Goal: Find specific page/section: Find specific page/section

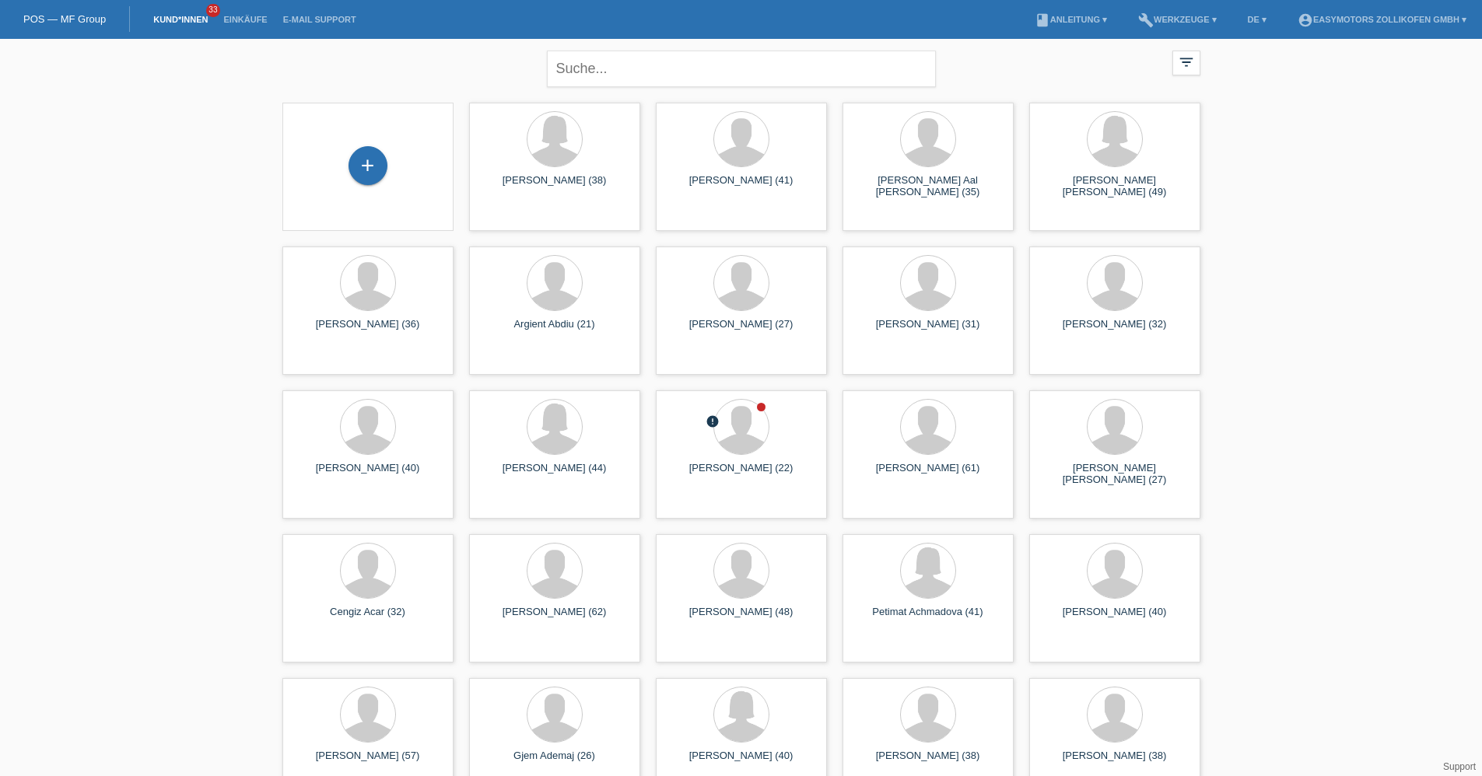
click at [239, 14] on li "Einkäufe" at bounding box center [244, 20] width 59 height 40
click at [259, 19] on link "Einkäufe" at bounding box center [244, 19] width 59 height 9
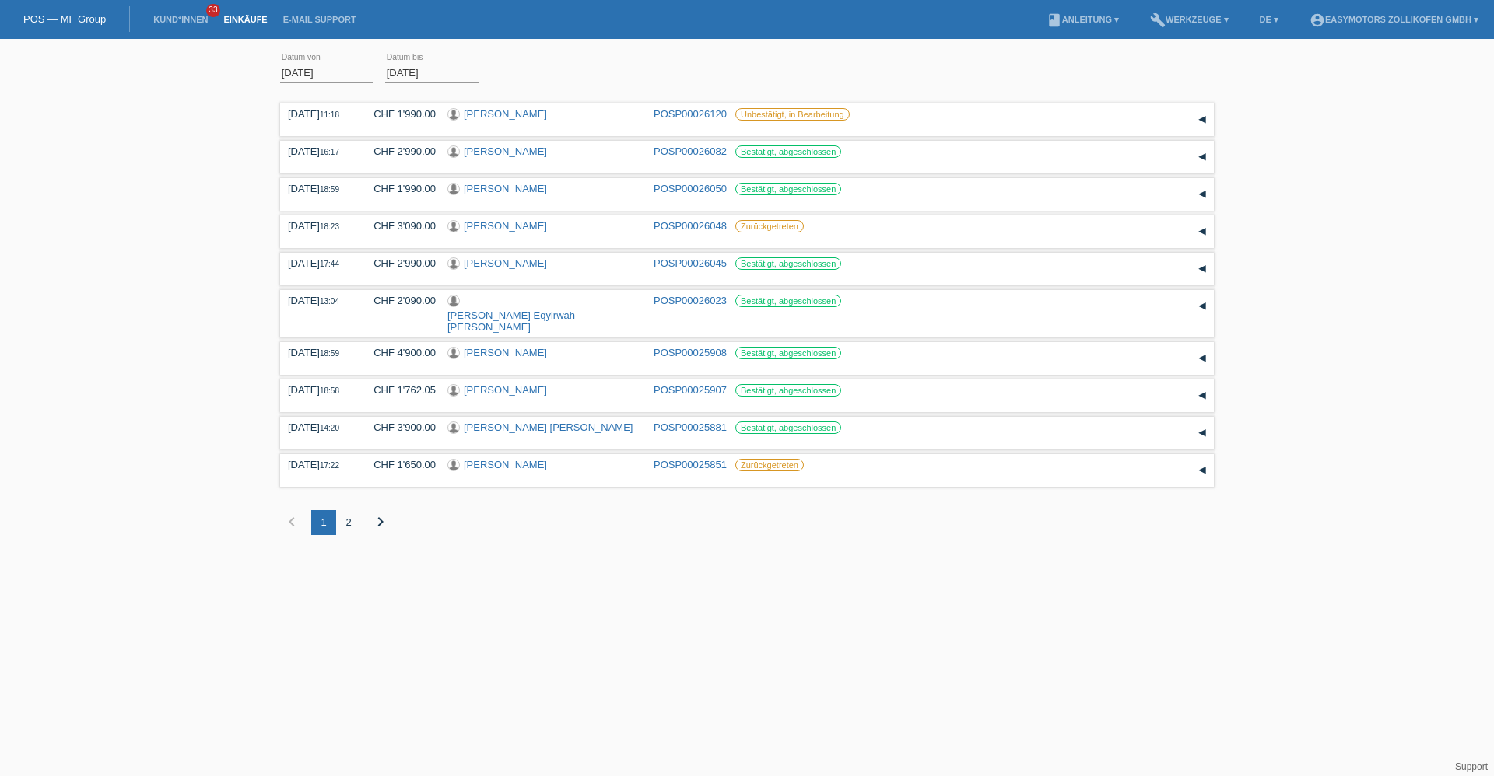
click at [352, 510] on div "2" at bounding box center [348, 522] width 25 height 25
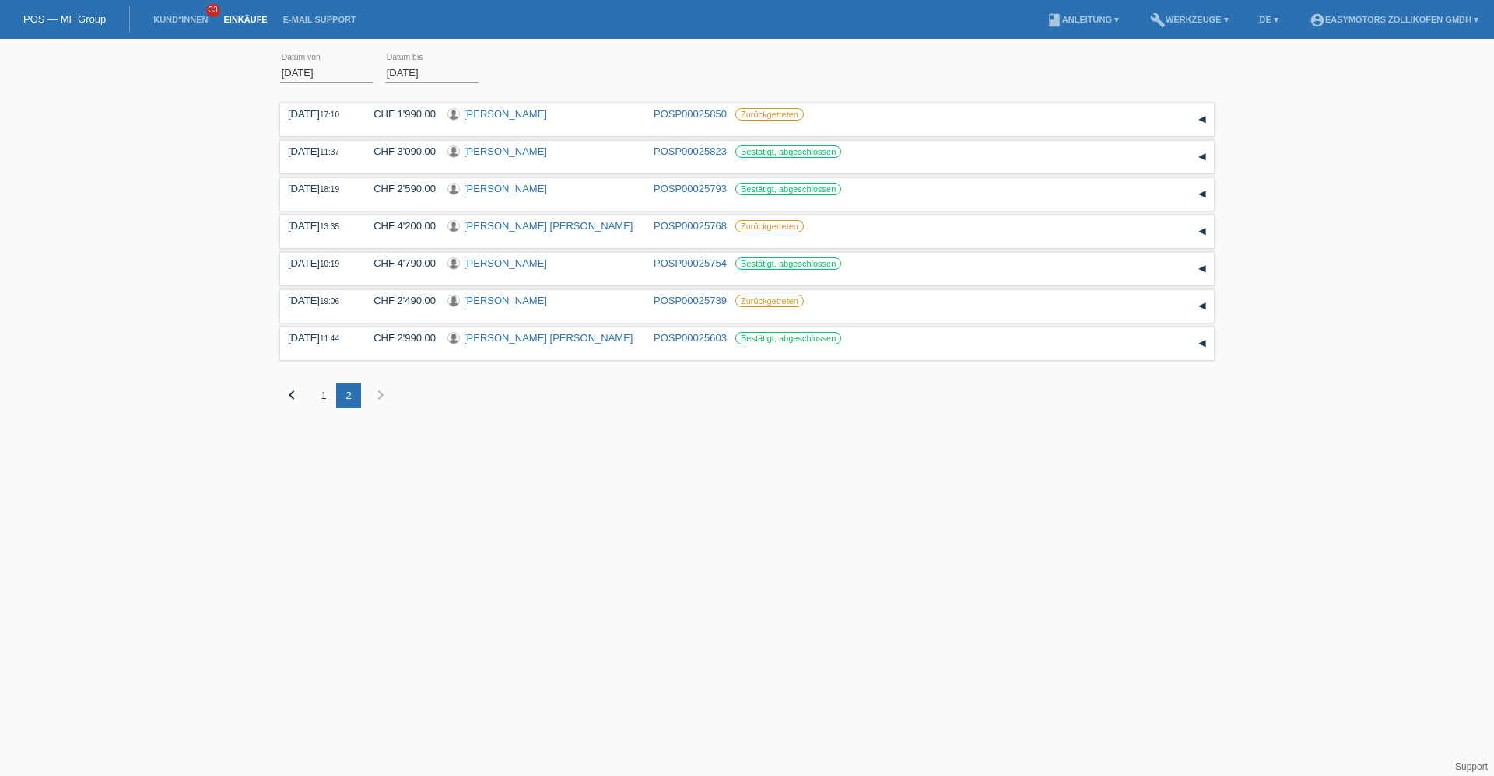
click at [327, 398] on div "1" at bounding box center [323, 395] width 25 height 25
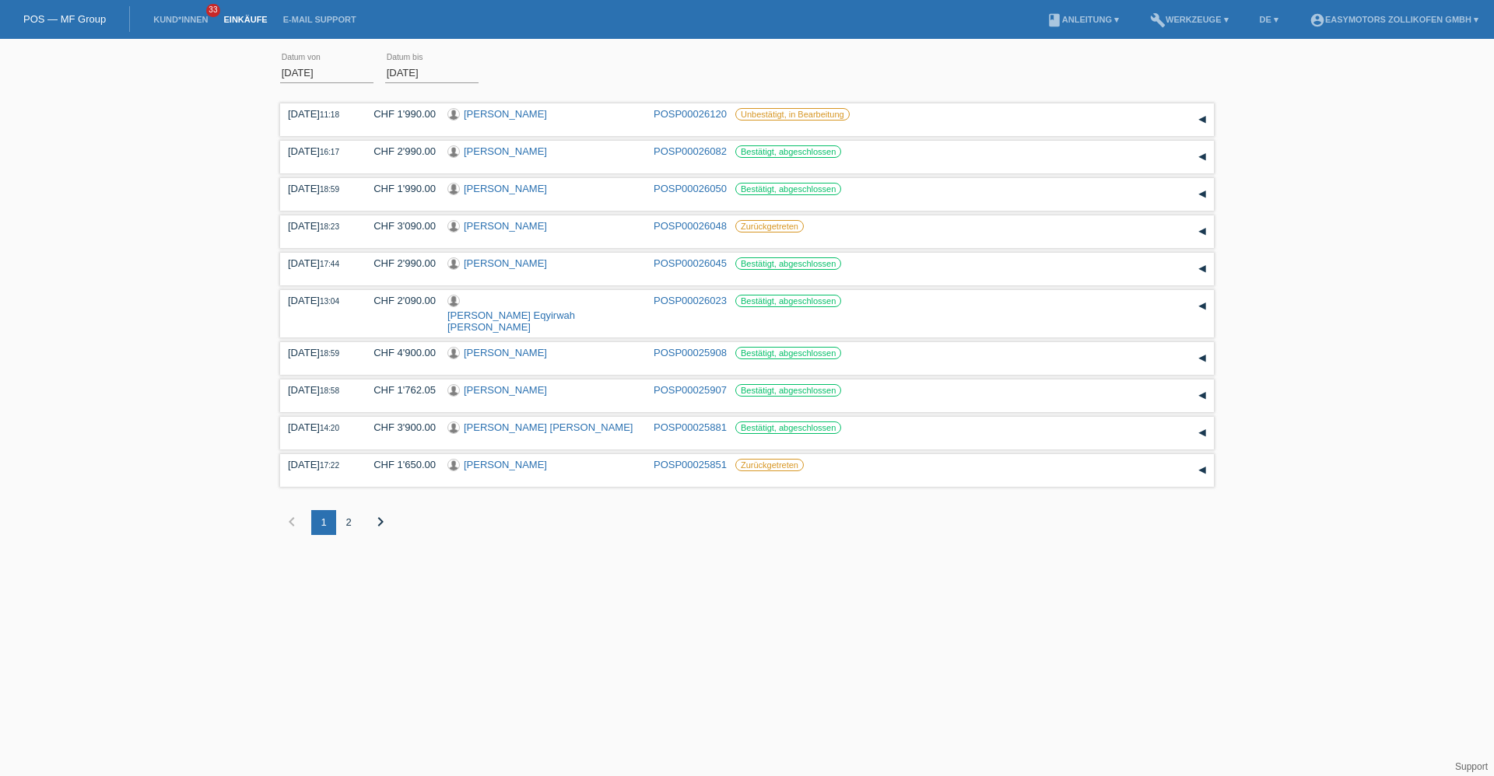
click at [52, 18] on link "POS — MF Group" at bounding box center [64, 19] width 82 height 12
